Goal: Task Accomplishment & Management: Use online tool/utility

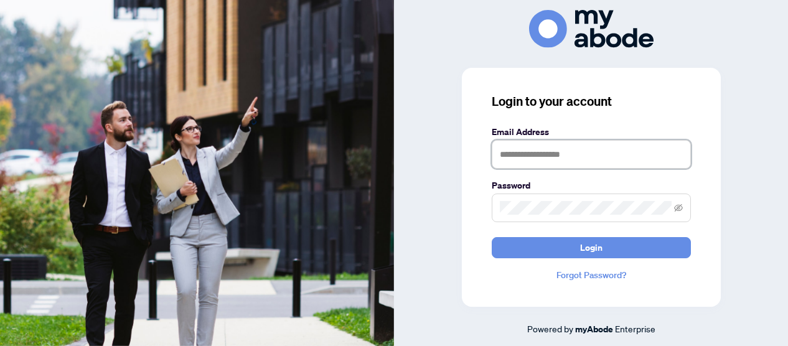
click at [501, 156] on input "text" at bounding box center [591, 154] width 199 height 29
type input "**********"
click at [492, 237] on button "Login" at bounding box center [591, 247] width 199 height 21
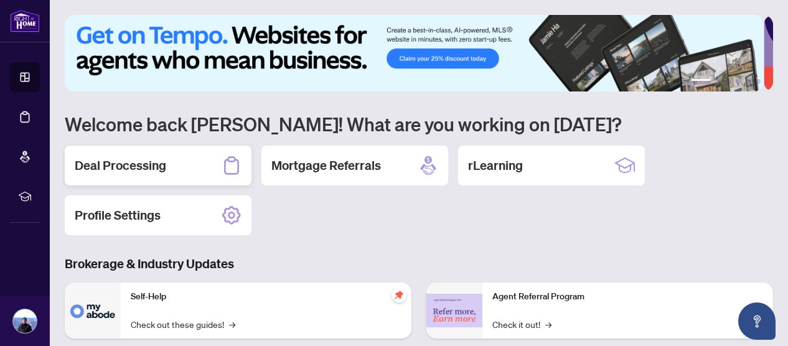
click at [136, 161] on h2 "Deal Processing" at bounding box center [121, 165] width 92 height 17
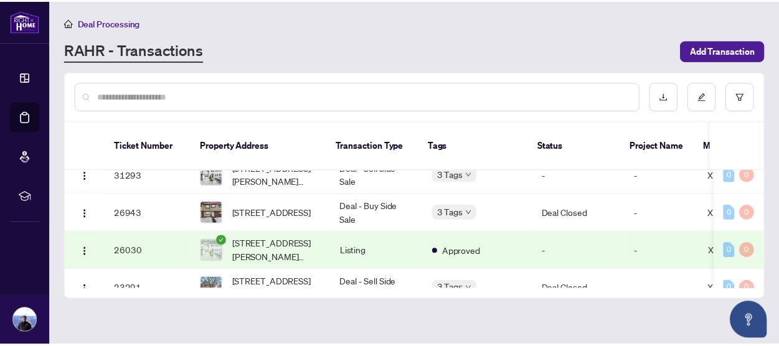
scroll to position [567, 0]
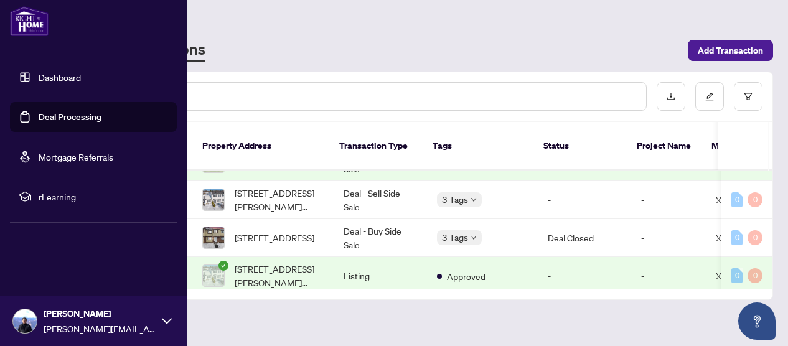
click at [162, 321] on icon at bounding box center [167, 321] width 10 height 10
click at [40, 247] on span "Logout" at bounding box center [50, 247] width 28 height 20
